Goal: Task Accomplishment & Management: Manage account settings

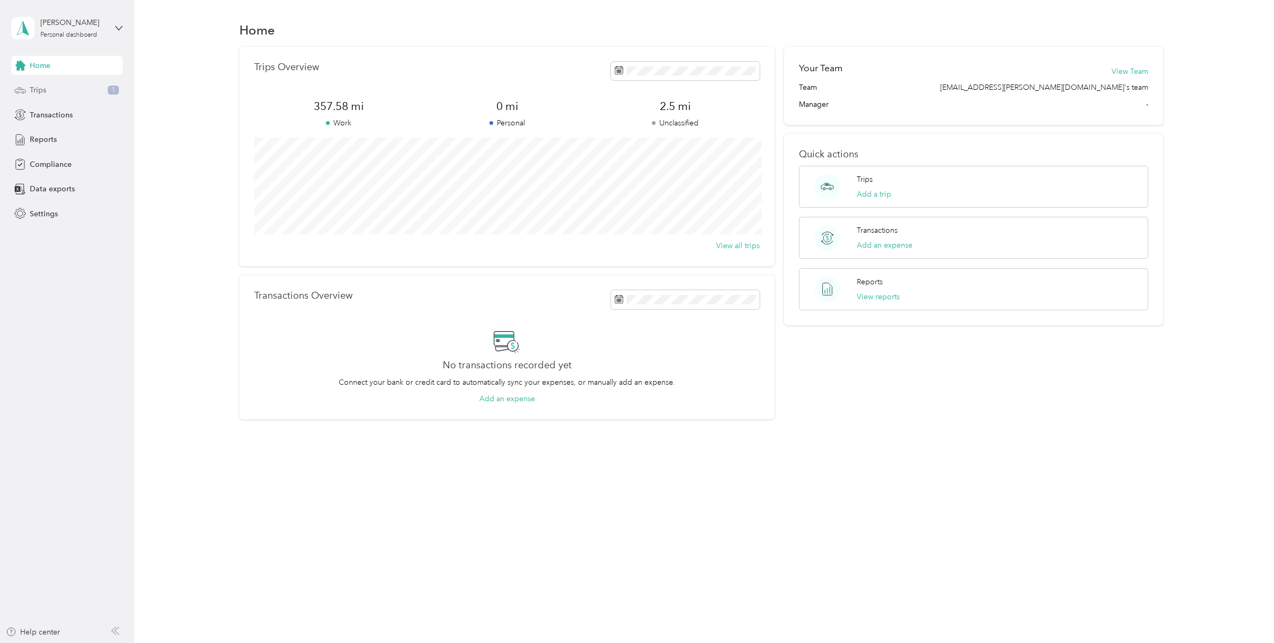
click at [64, 89] on div "Trips 1" at bounding box center [67, 90] width 112 height 19
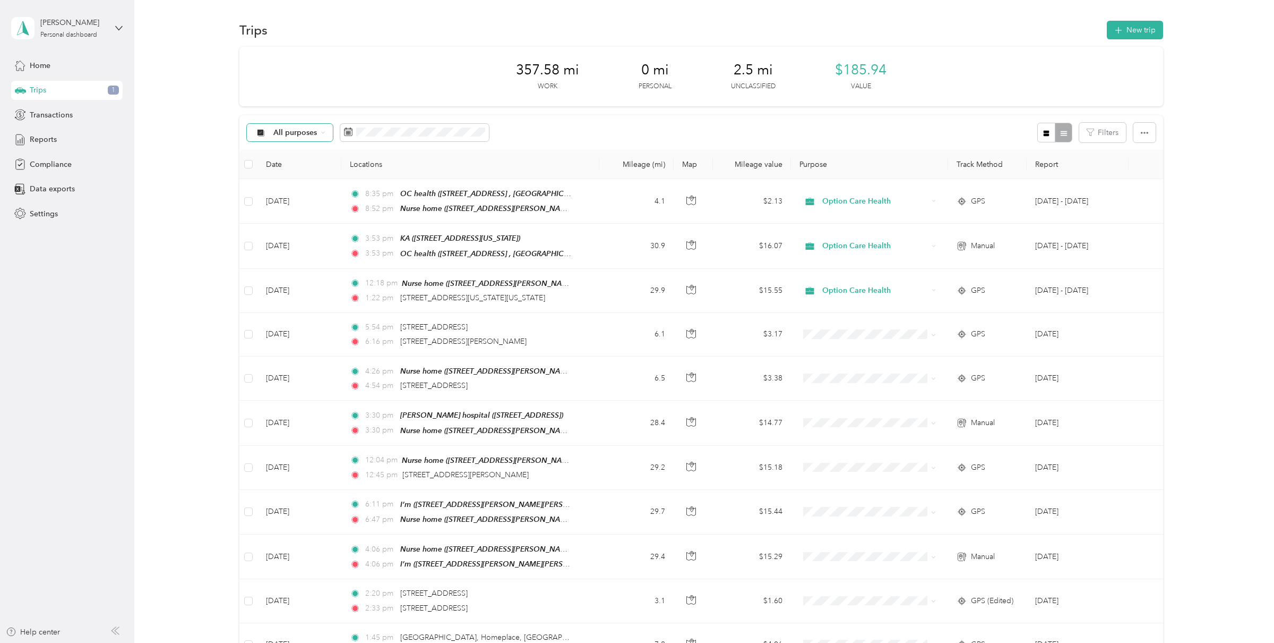
click at [275, 134] on span "All purposes" at bounding box center [295, 132] width 44 height 7
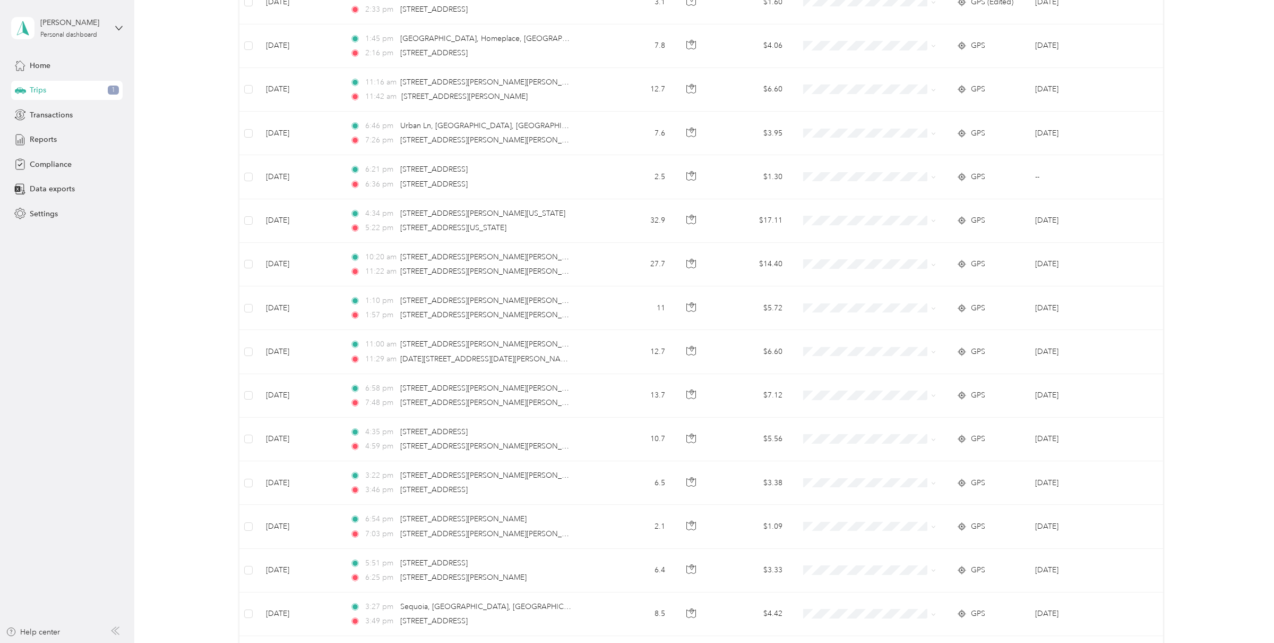
scroll to position [771, 0]
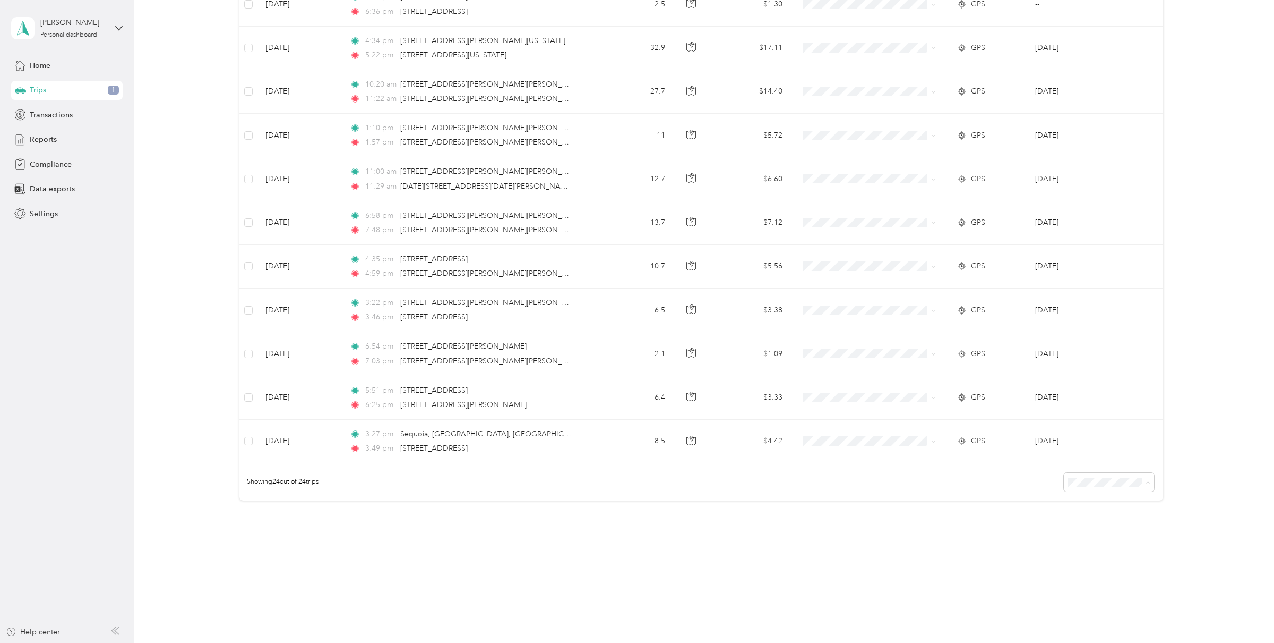
click at [1105, 533] on span "100 per load" at bounding box center [1098, 534] width 44 height 9
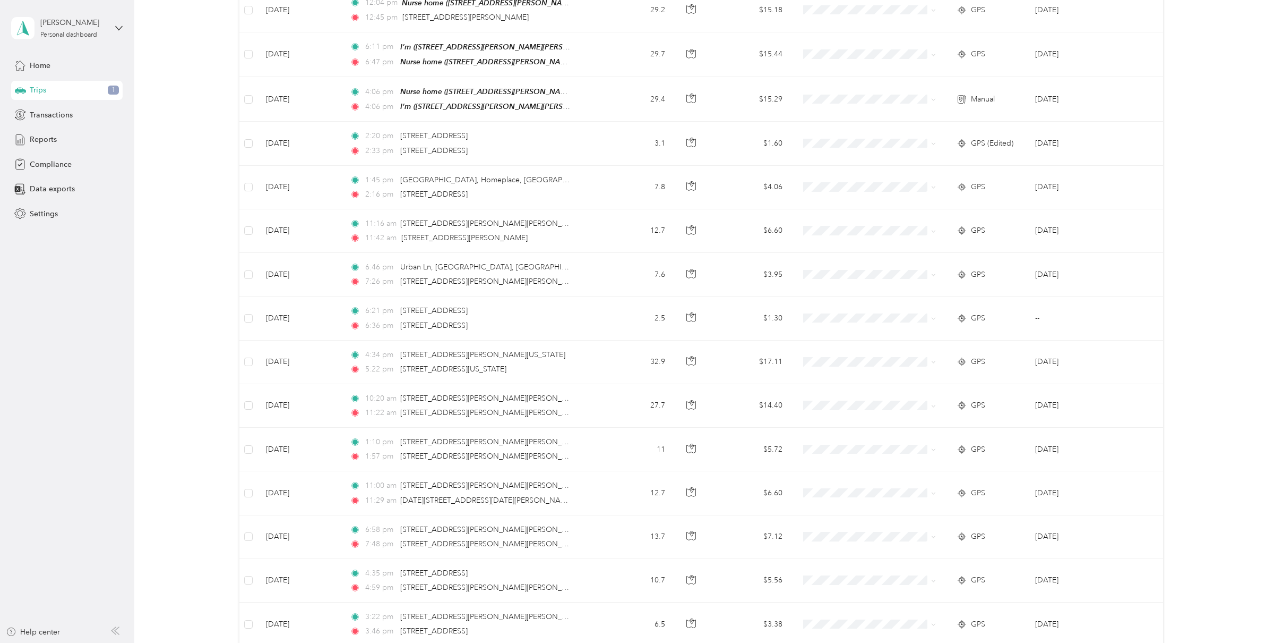
scroll to position [771, 0]
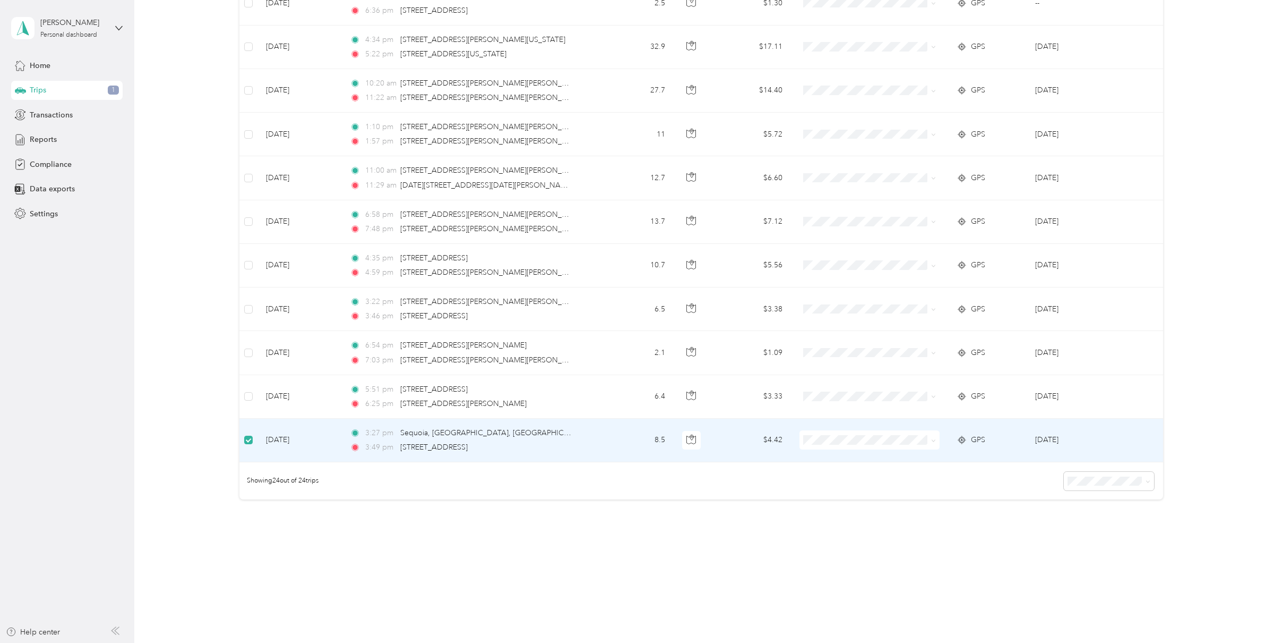
scroll to position [770, 0]
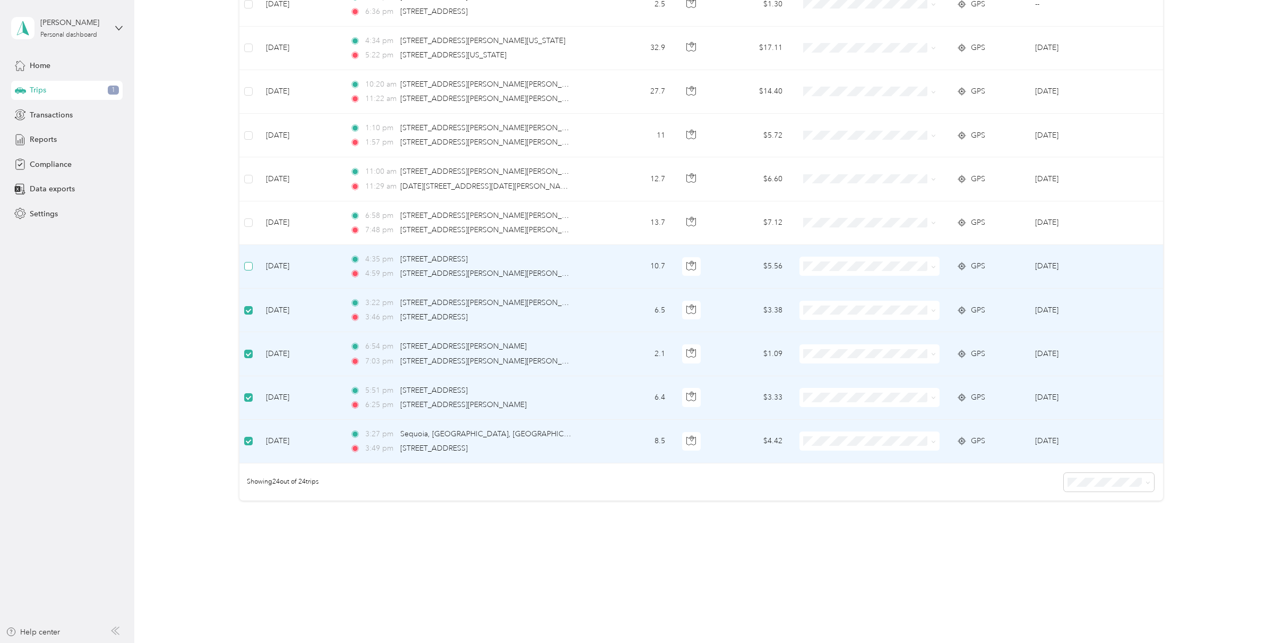
click at [250, 260] on label at bounding box center [248, 266] width 8 height 12
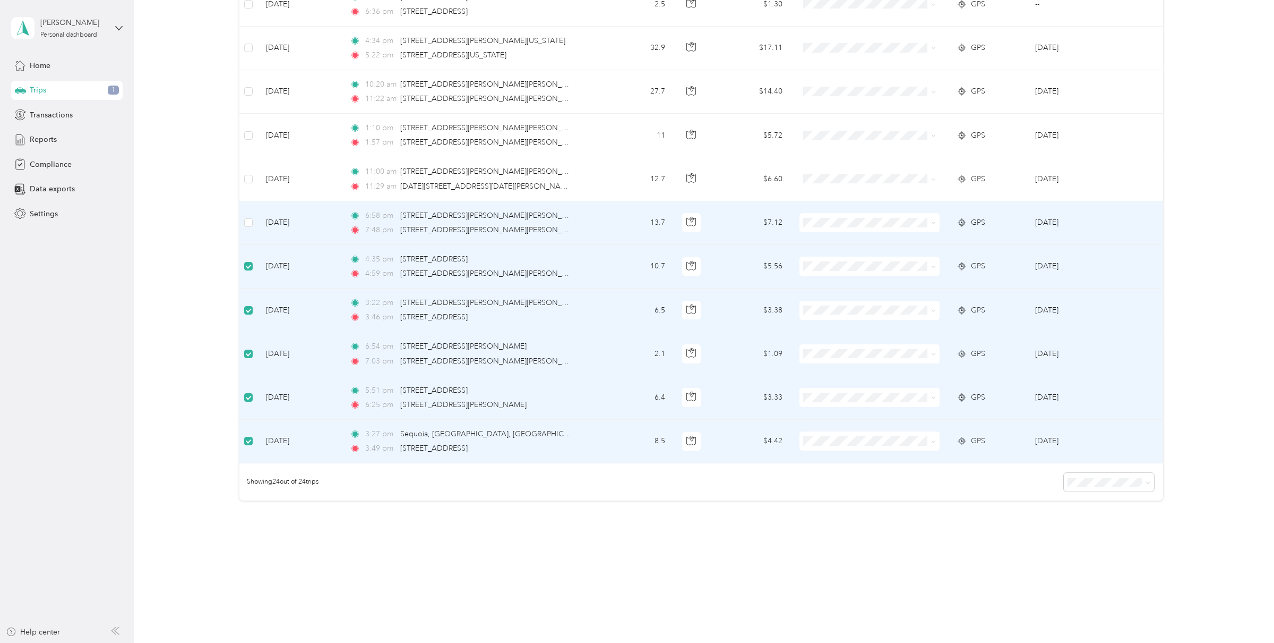
click at [250, 210] on td at bounding box center [248, 223] width 18 height 44
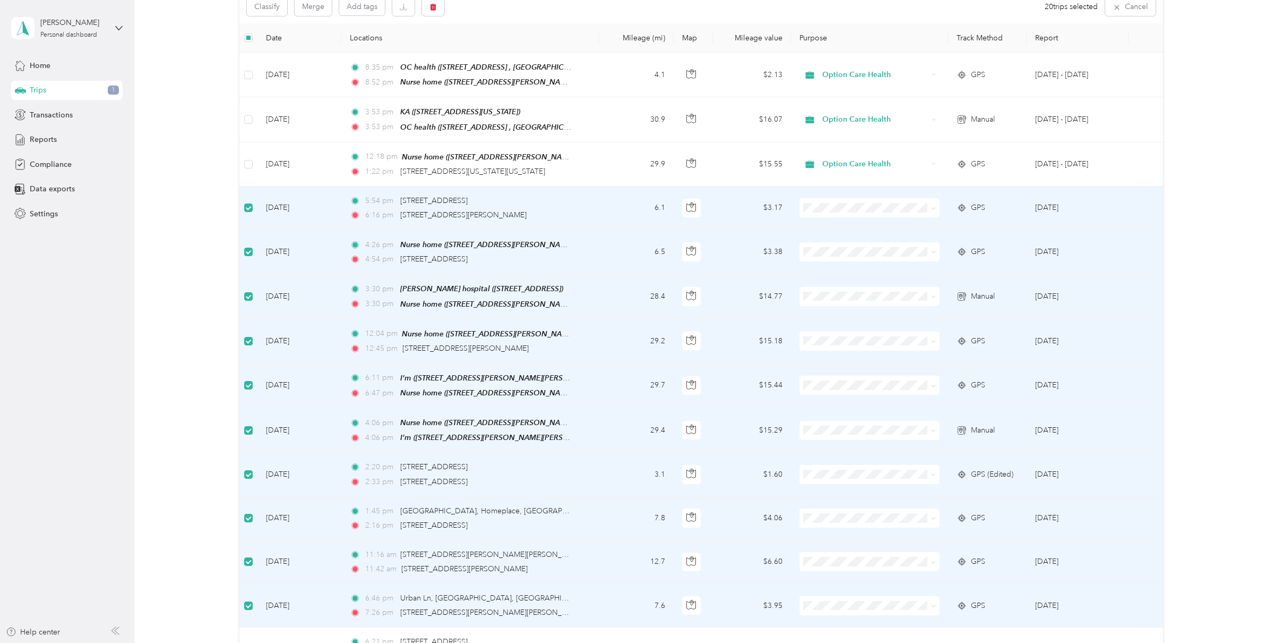
scroll to position [105, 0]
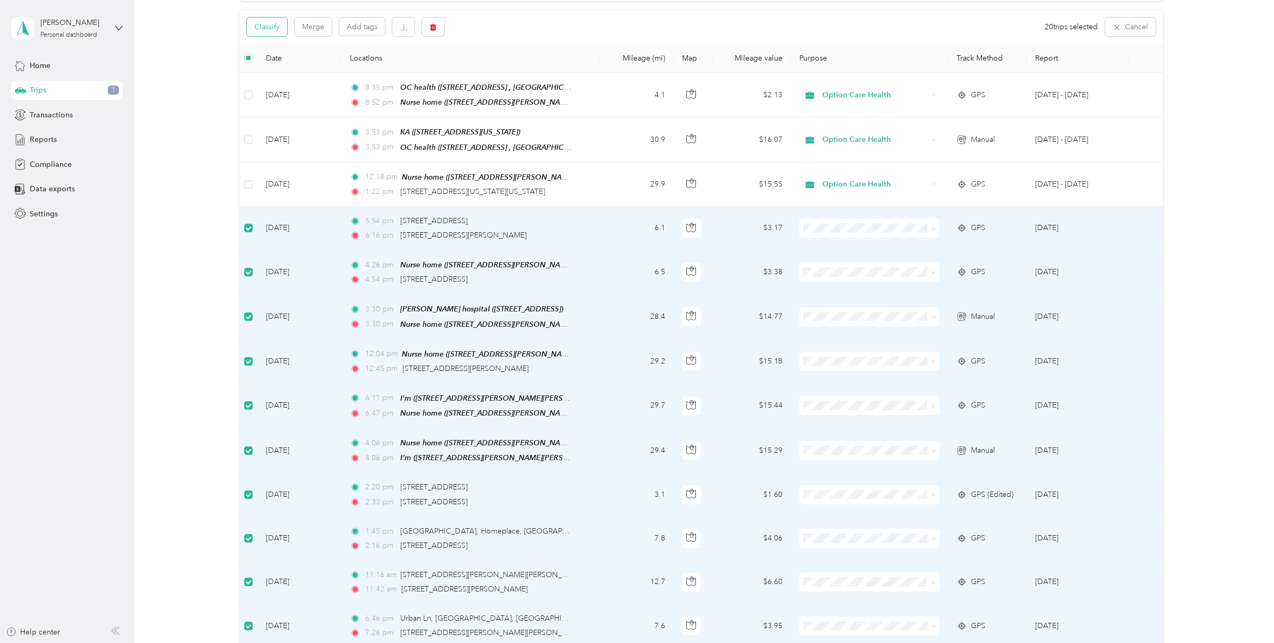
click at [280, 31] on button "Classify" at bounding box center [267, 27] width 40 height 19
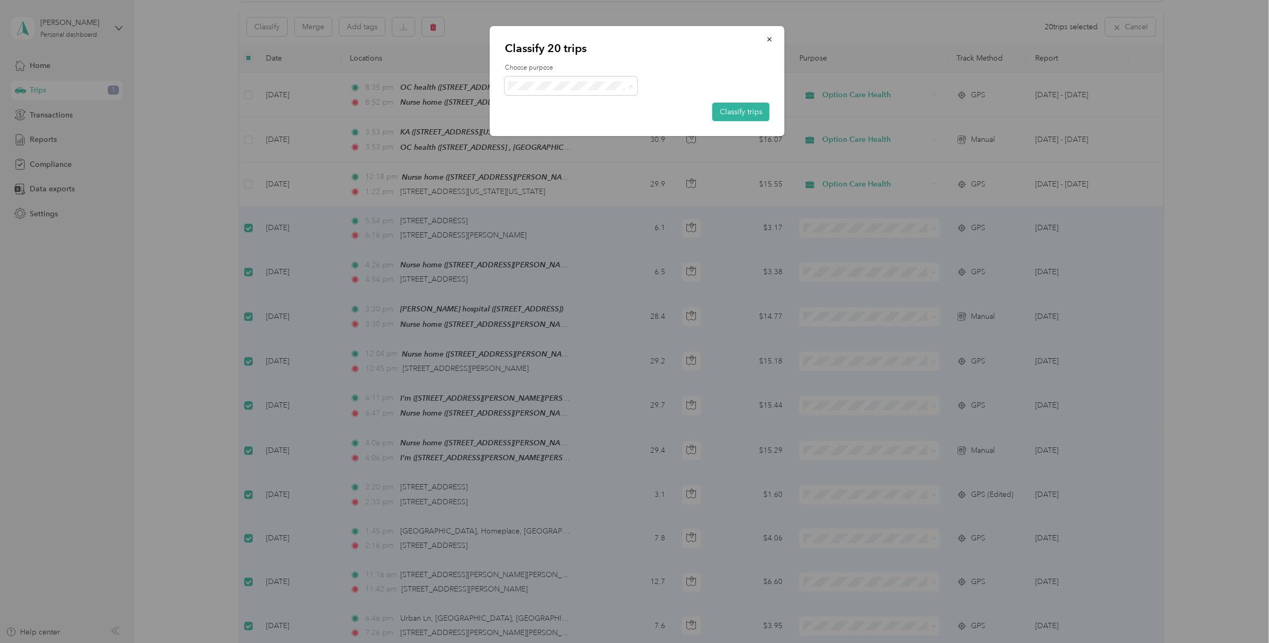
click at [538, 106] on span "Option Care Health" at bounding box center [580, 104] width 99 height 11
click at [749, 108] on button "Classify trips" at bounding box center [741, 111] width 57 height 19
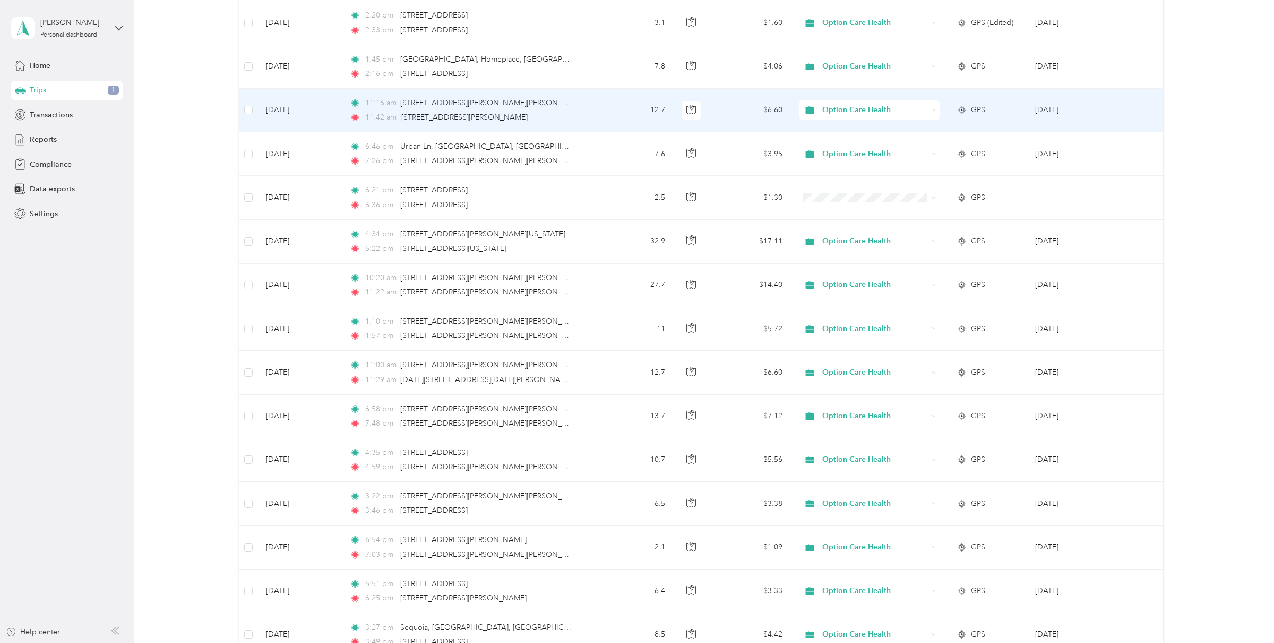
scroll to position [771, 0]
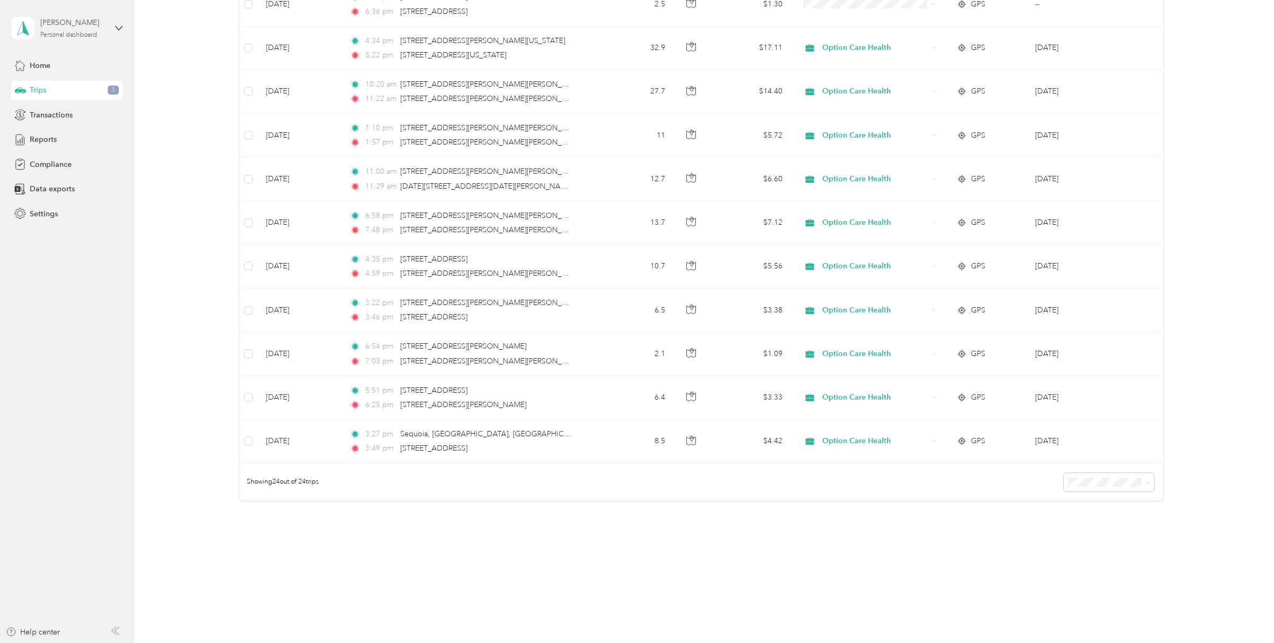
click at [59, 32] on div "Personal dashboard" at bounding box center [68, 35] width 57 height 6
click at [50, 82] on div "Log out" at bounding box center [41, 87] width 41 height 11
